Goal: Task Accomplishment & Management: Manage account settings

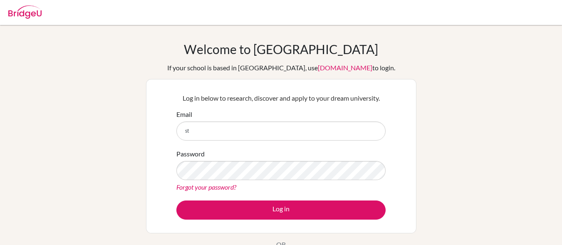
type input "s"
click at [205, 131] on input "[EMAIL_ADDRESS][DOMAIN_NAME]" at bounding box center [280, 130] width 209 height 19
click at [215, 128] on input "[EMAIL_ADDRESS][DOMAIN_NAME]" at bounding box center [280, 130] width 209 height 19
type input "[EMAIL_ADDRESS][DOMAIN_NAME]"
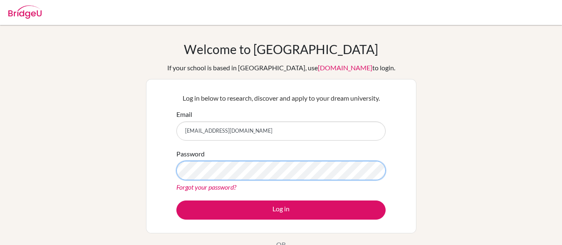
click at [176, 200] on button "Log in" at bounding box center [280, 209] width 209 height 19
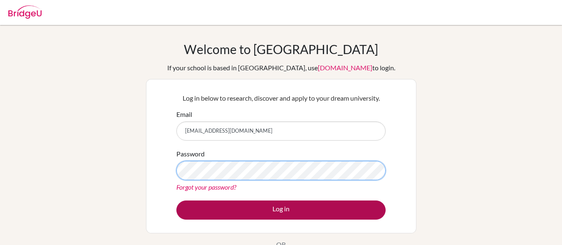
click at [176, 200] on button "Log in" at bounding box center [280, 209] width 209 height 19
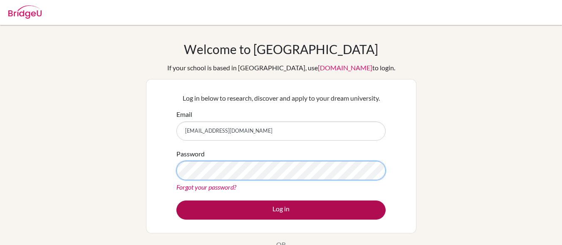
click at [176, 200] on button "Log in" at bounding box center [280, 209] width 209 height 19
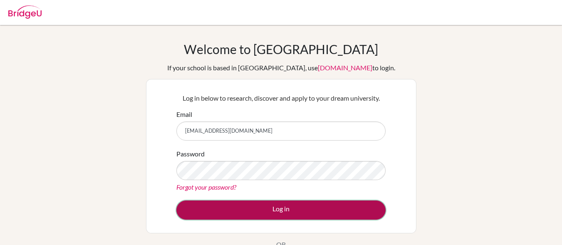
click at [176, 200] on button "Log in" at bounding box center [280, 209] width 209 height 19
click at [319, 206] on button "Log in" at bounding box center [280, 209] width 209 height 19
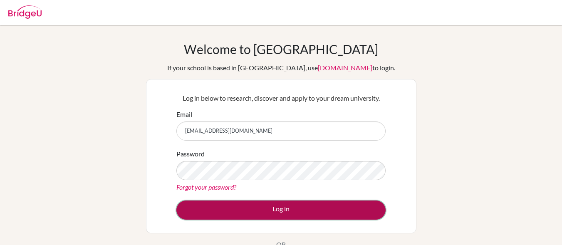
click at [176, 200] on button "Log in" at bounding box center [280, 209] width 209 height 19
